Goal: Task Accomplishment & Management: Complete application form

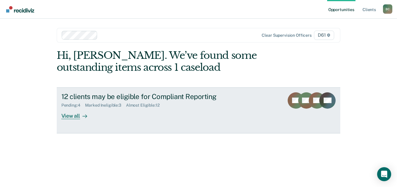
click at [81, 113] on div at bounding box center [83, 116] width 7 height 7
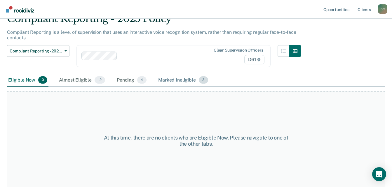
scroll to position [30, 0]
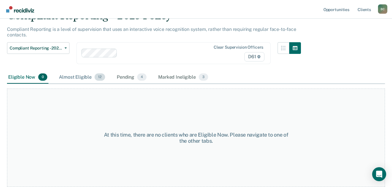
click at [97, 78] on span "12" at bounding box center [100, 78] width 11 height 8
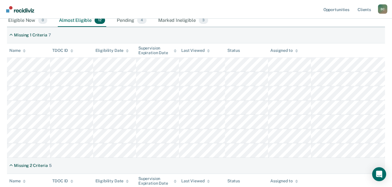
scroll to position [89, 0]
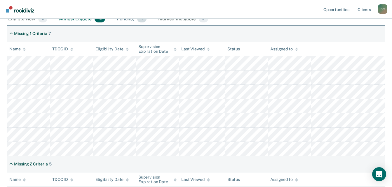
click at [135, 24] on div "Pending 4" at bounding box center [132, 19] width 32 height 13
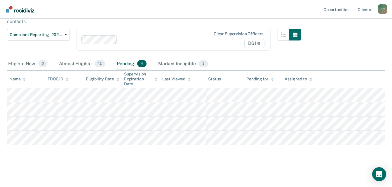
scroll to position [44, 0]
click at [83, 60] on div "Almost Eligible 12" at bounding box center [82, 64] width 48 height 13
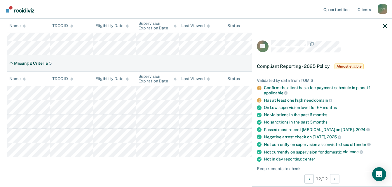
scroll to position [88, 0]
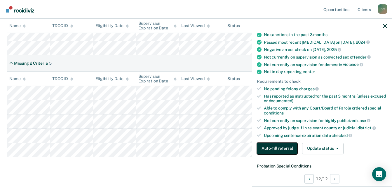
click at [282, 148] on button "Auto-fill referral" at bounding box center [277, 149] width 41 height 12
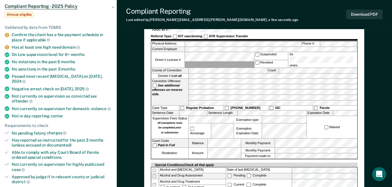
scroll to position [88, 0]
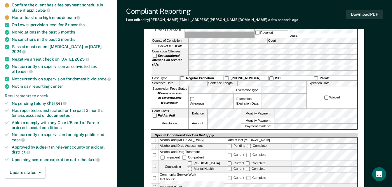
click at [198, 109] on label "Balance" at bounding box center [198, 113] width 18 height 9
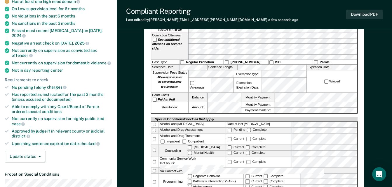
scroll to position [117, 0]
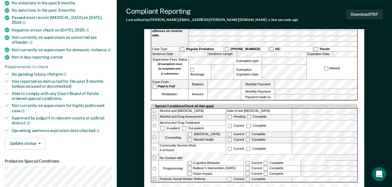
click at [319, 93] on form "TENNESSEE DEPARTMENT OF CORRECTION COMMUNITY SUPERVISION Telephone Reporting Re…" at bounding box center [254, 71] width 207 height 266
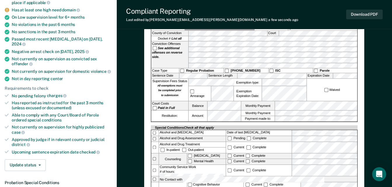
scroll to position [58, 0]
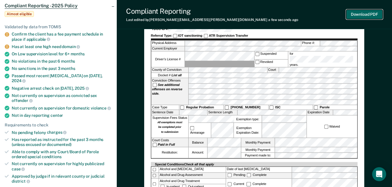
click at [358, 13] on button "Download PDF" at bounding box center [364, 15] width 37 height 10
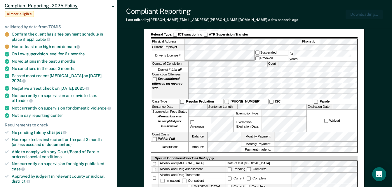
scroll to position [0, 0]
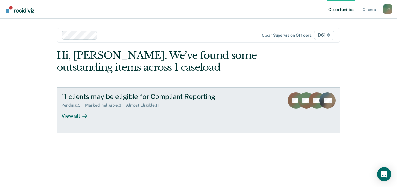
click at [88, 121] on link "11 clients may be eligible for Compliant Reporting Pending : 5 Marked Ineligibl…" at bounding box center [199, 111] width 284 height 46
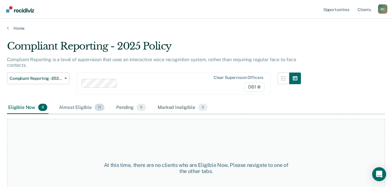
click at [75, 107] on div "Almost Eligible 11" at bounding box center [82, 108] width 48 height 13
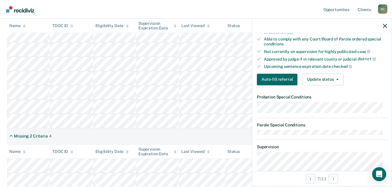
scroll to position [175, 0]
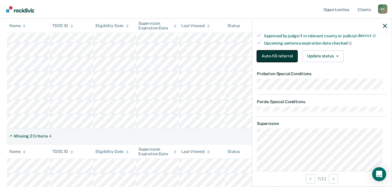
click at [271, 61] on button "Auto-fill referral" at bounding box center [277, 57] width 41 height 12
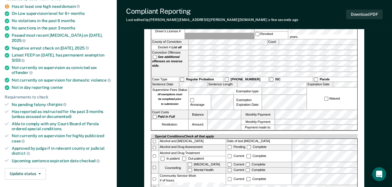
scroll to position [88, 0]
